Goal: Transaction & Acquisition: Purchase product/service

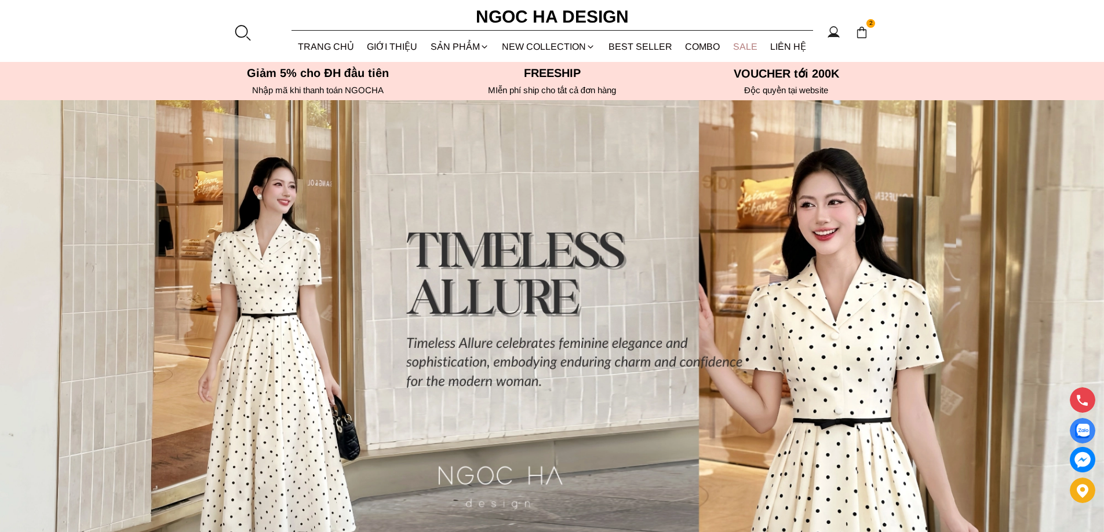
click at [736, 46] on link "SALE" at bounding box center [745, 46] width 38 height 31
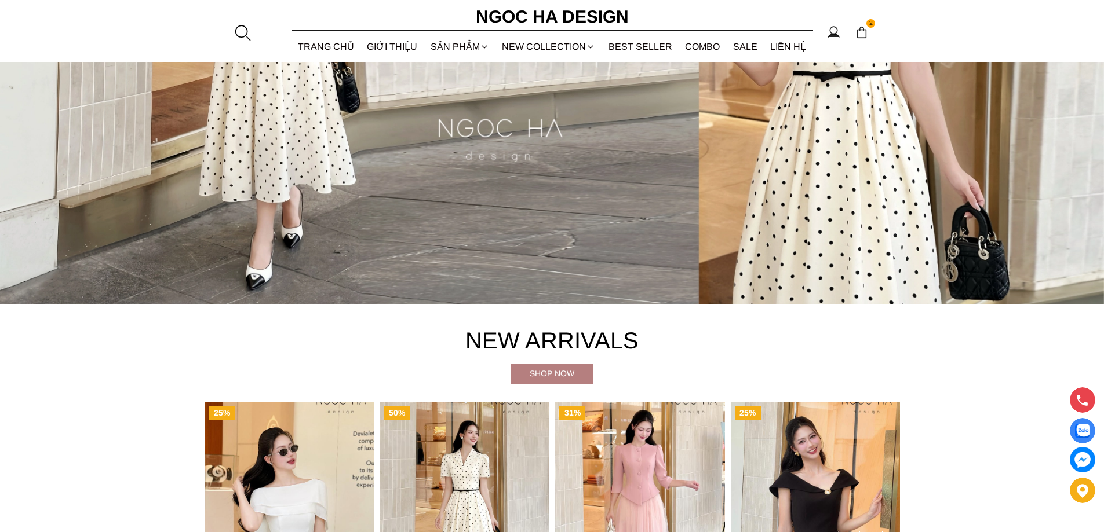
scroll to position [579, 0]
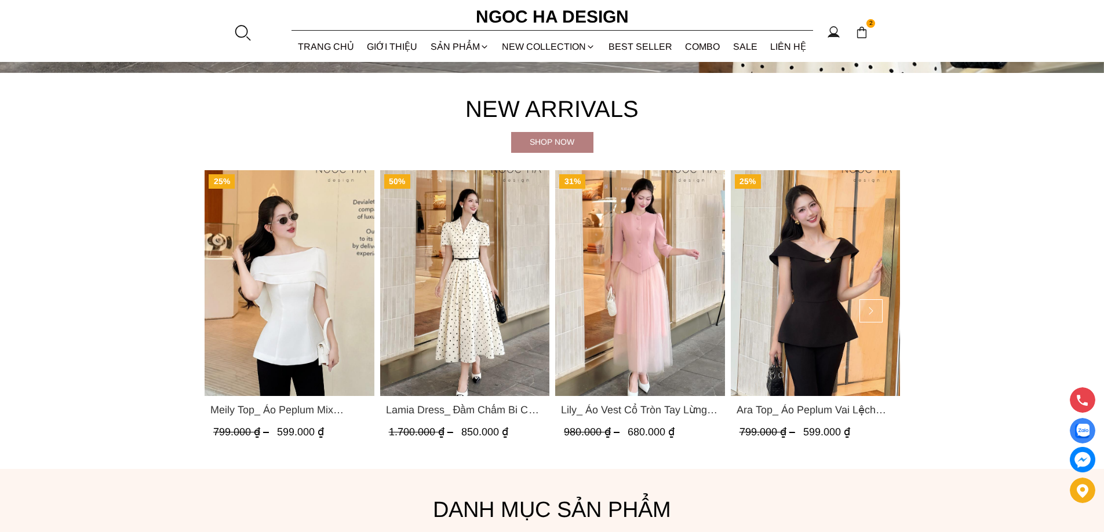
click at [334, 286] on img "Product image - Meily Top_ Áo Peplum Mix Choàng Vai Vải Tơ Màu Trắng A1086" at bounding box center [289, 283] width 170 height 226
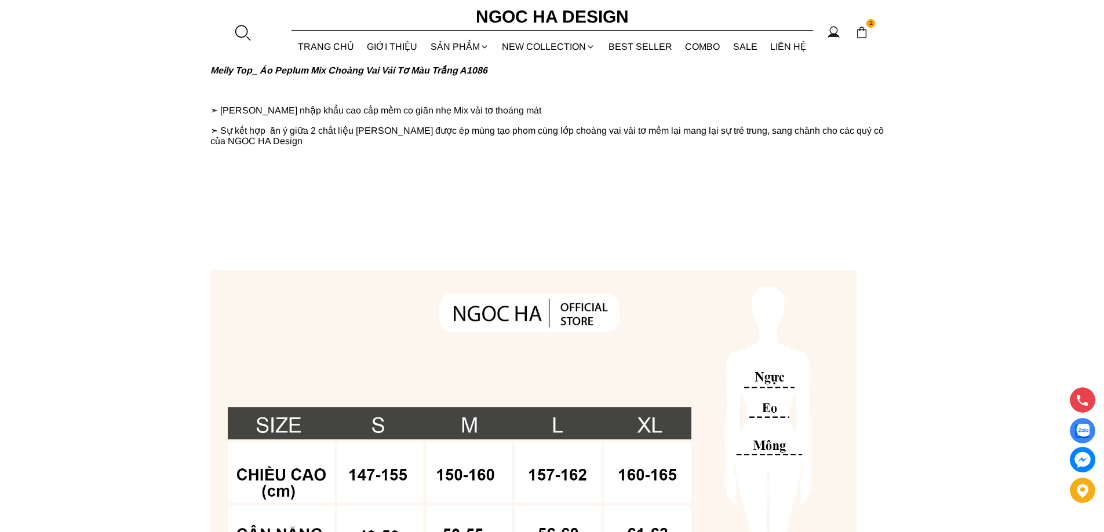
scroll to position [869, 0]
